Goal: Subscribe to service/newsletter

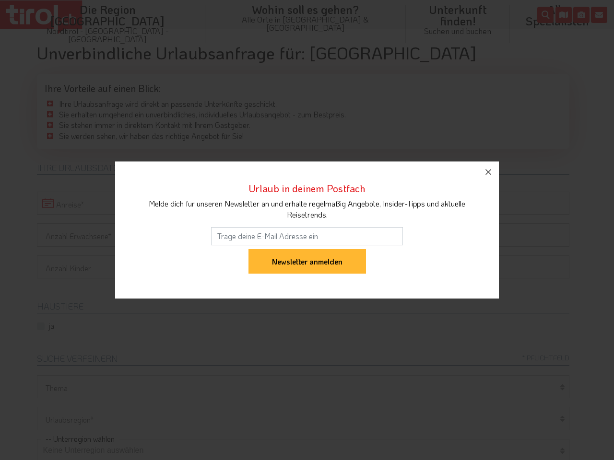
click at [307, 230] on input "email" at bounding box center [307, 236] width 192 height 18
click at [307, 249] on input "Newsletter anmelden" at bounding box center [307, 261] width 118 height 25
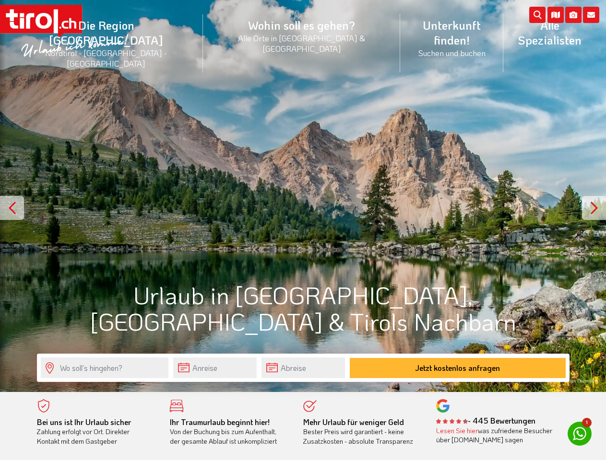
click at [128, 30] on li "Die Region Tirol Nordtirol - Südtirol - Osttirol Tirol/Nordtirol Tirol/Nordtiro…" at bounding box center [106, 43] width 193 height 72
click at [591, 15] on icon at bounding box center [591, 15] width 16 height 16
click at [573, 15] on icon at bounding box center [573, 15] width 16 height 16
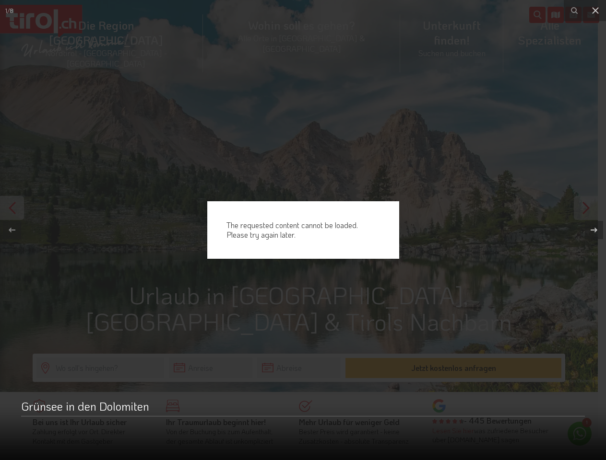
click at [555, 15] on div "The requested content cannot be loaded. Please try again later." at bounding box center [303, 230] width 606 height 460
